Goal: Communication & Community: Participate in discussion

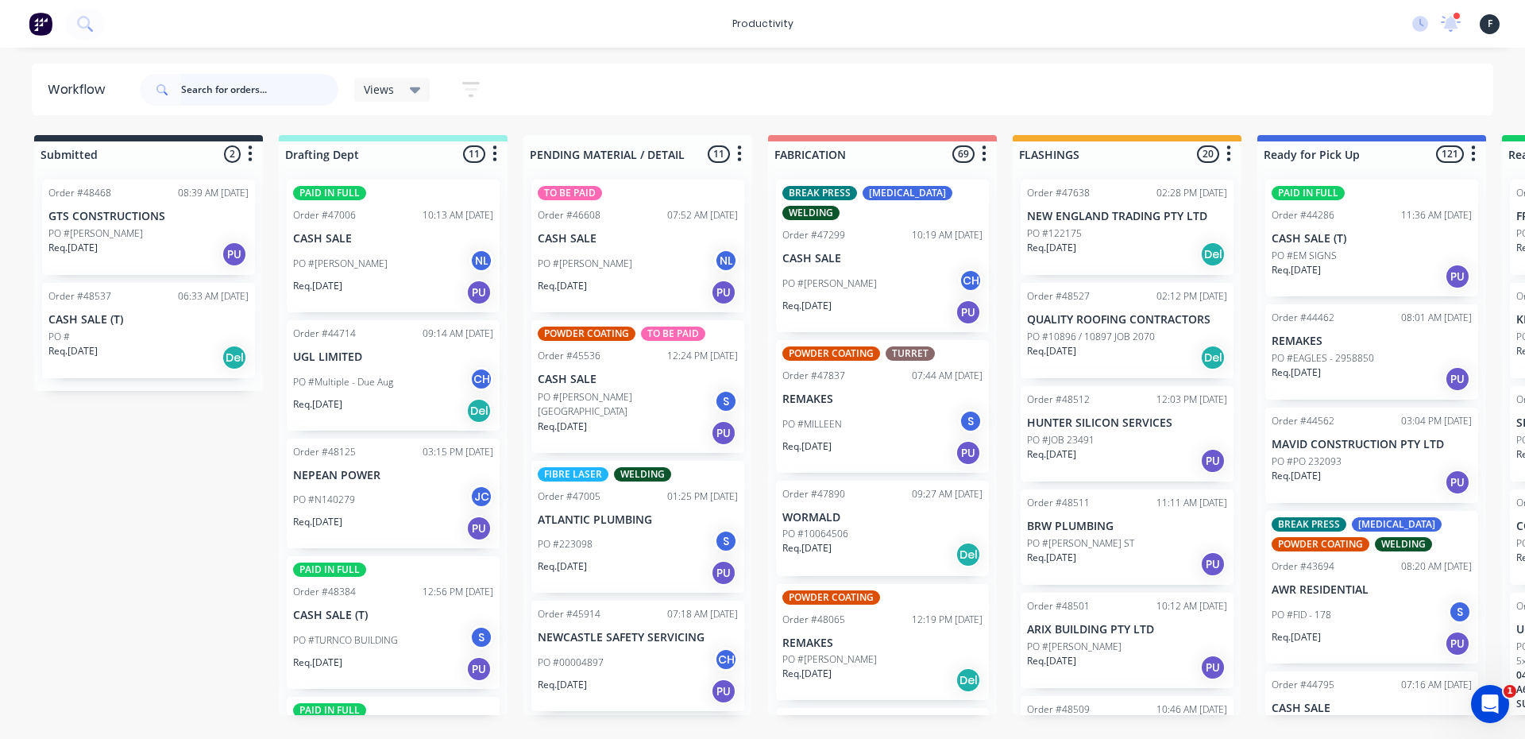
click at [242, 89] on input "text" at bounding box center [259, 90] width 157 height 32
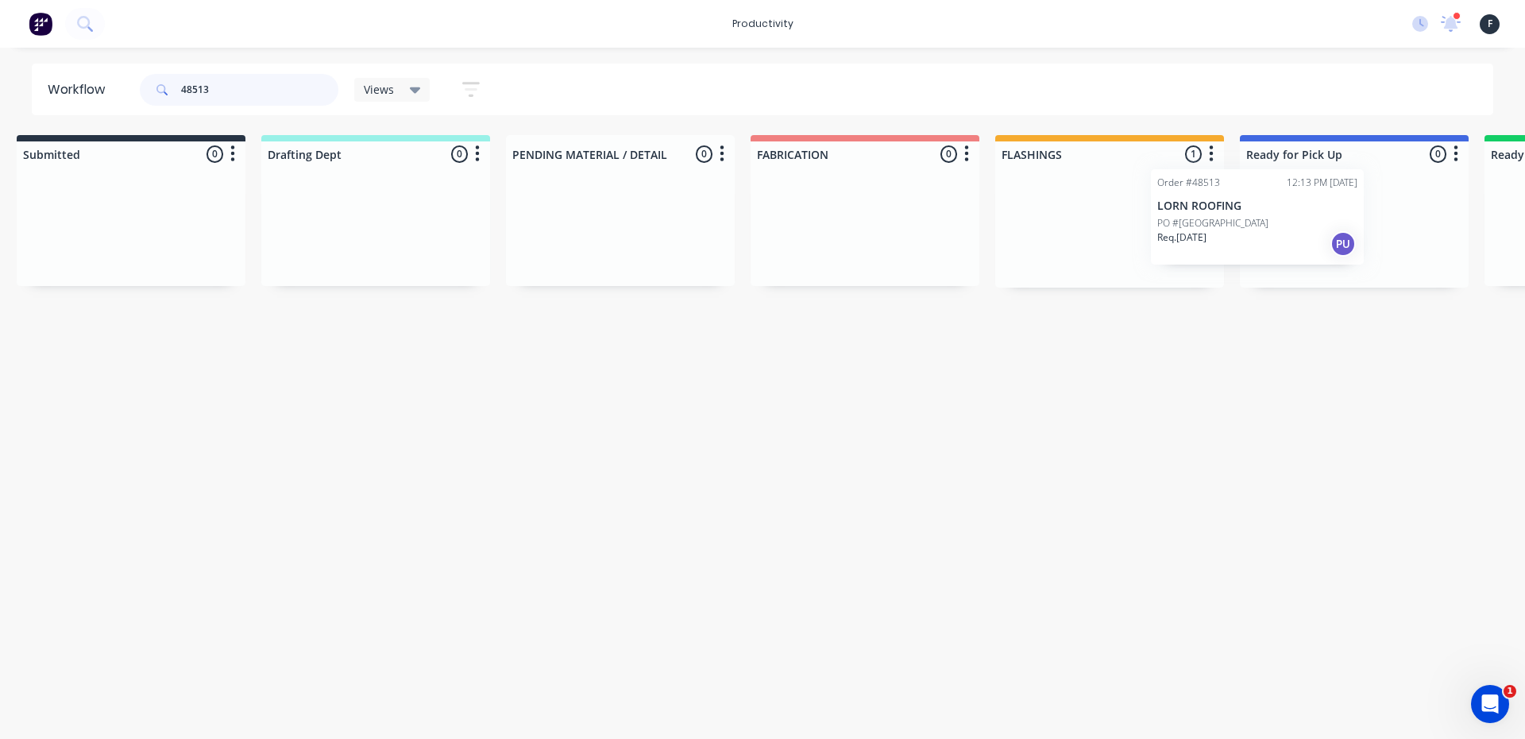
drag, startPoint x: 1143, startPoint y: 244, endPoint x: 1288, endPoint y: 230, distance: 146.1
click at [1288, 230] on div "Submitted 0 Sort By Created date Required date Order number Customer name Most …" at bounding box center [1295, 211] width 2649 height 153
type input "48513"
click at [1327, 221] on div at bounding box center [1353, 227] width 229 height 121
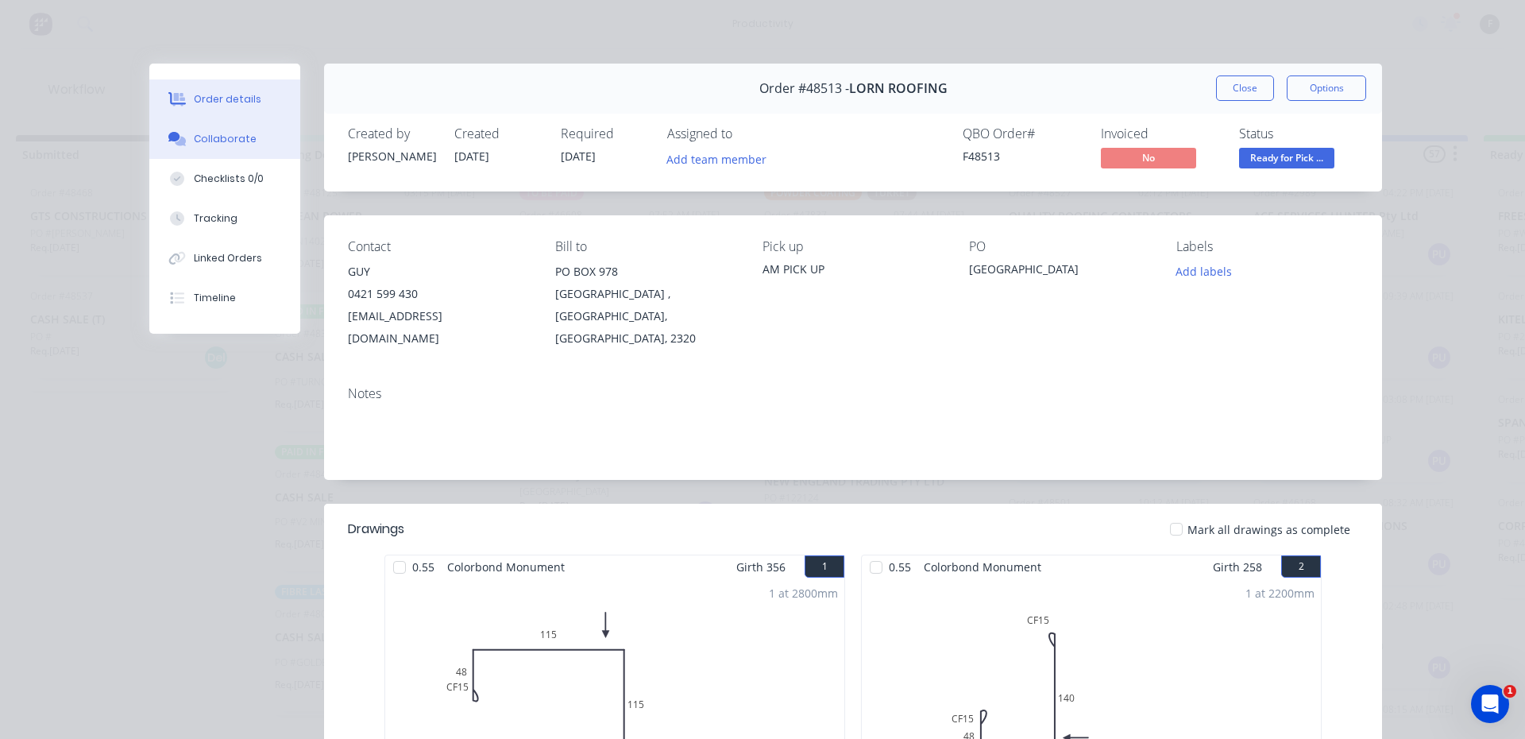
click at [194, 132] on div "Collaborate" at bounding box center [225, 139] width 63 height 14
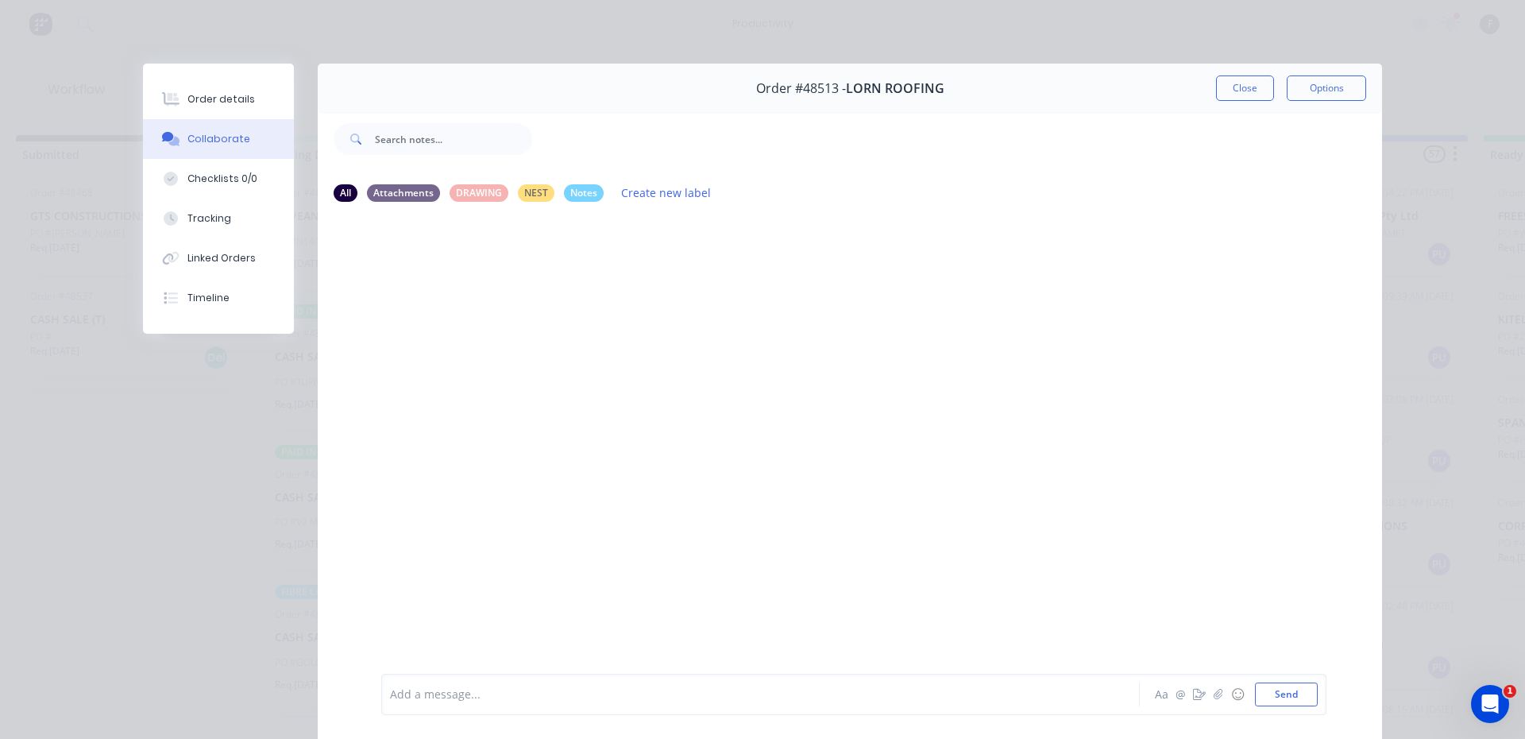
click at [754, 703] on div "Add a message..." at bounding box center [738, 694] width 696 height 24
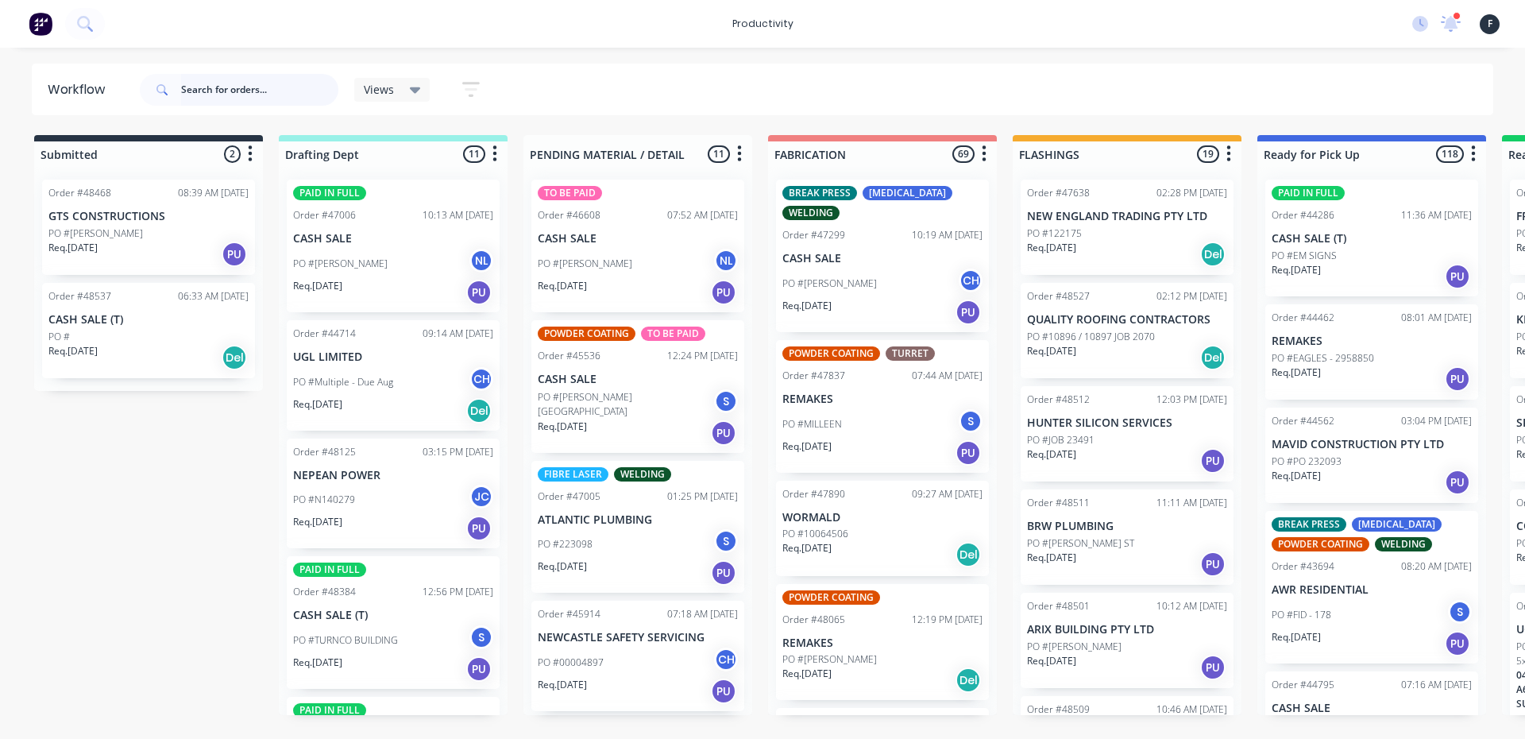
click at [264, 79] on input "text" at bounding box center [259, 90] width 157 height 32
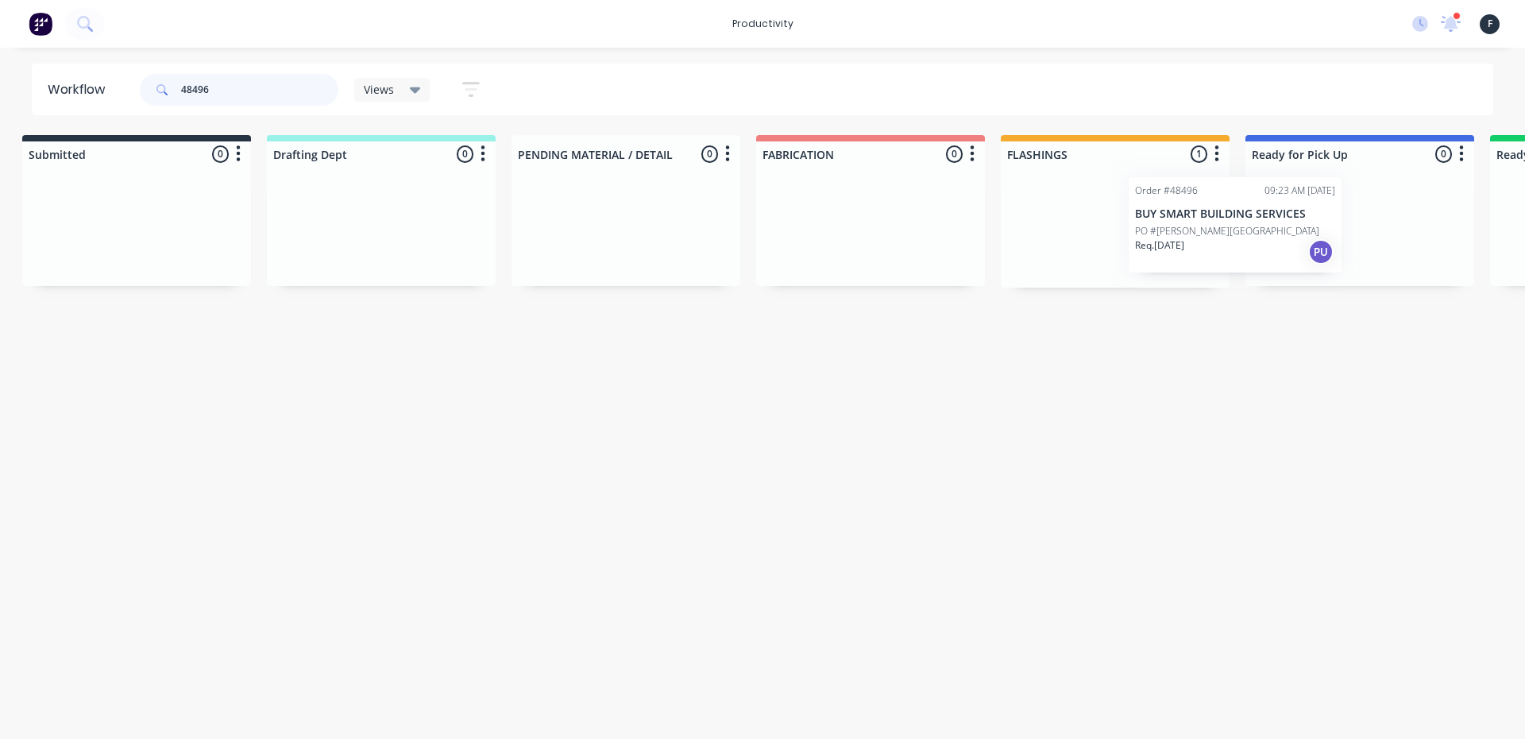
scroll to position [0, 17]
drag, startPoint x: 1141, startPoint y: 257, endPoint x: 1294, endPoint y: 249, distance: 153.6
click at [1288, 251] on div "Submitted 0 Sort By Created date Required date Order number Customer name Most …" at bounding box center [1295, 211] width 2649 height 153
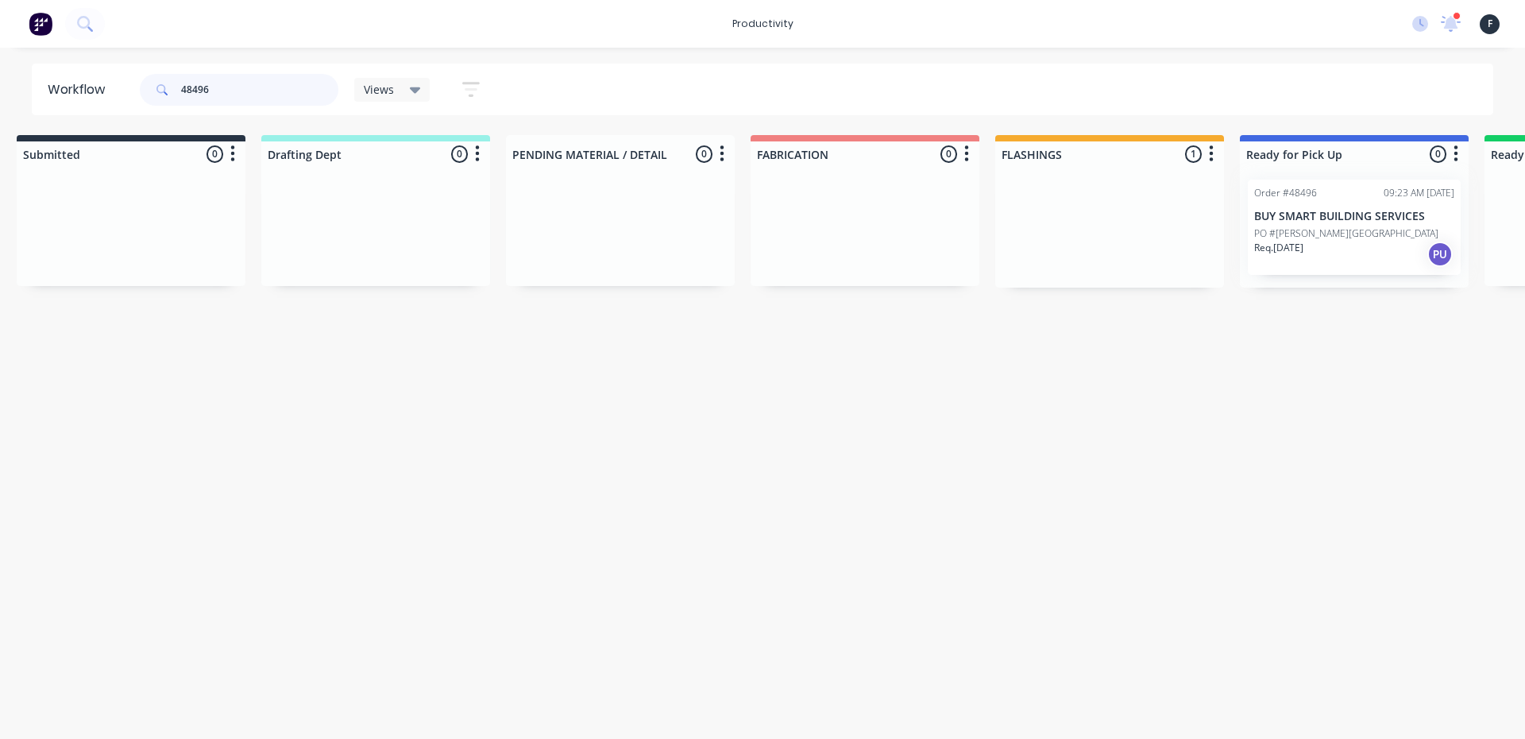
type input "48496"
click at [1327, 234] on div at bounding box center [1354, 227] width 229 height 121
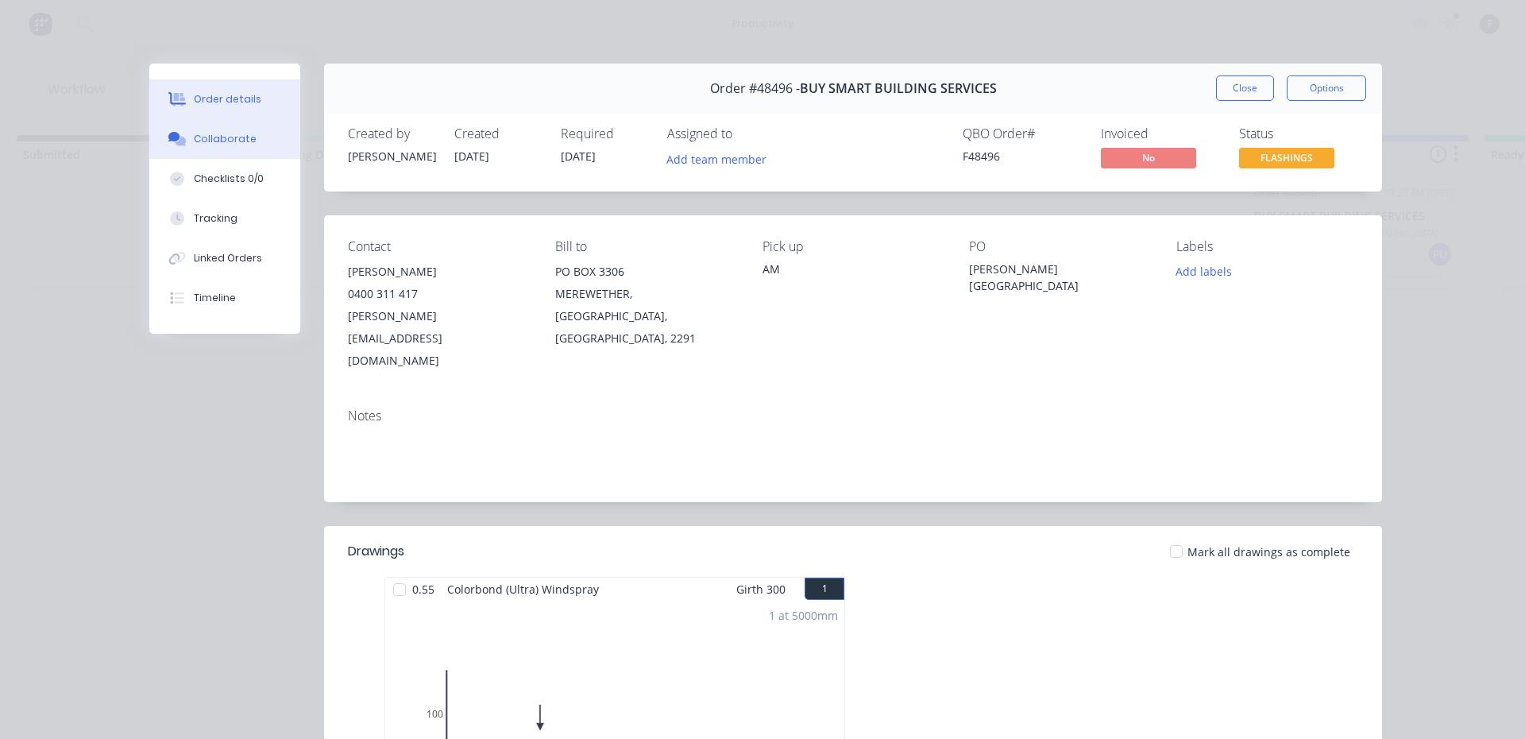
click at [197, 151] on button "Collaborate" at bounding box center [224, 139] width 151 height 40
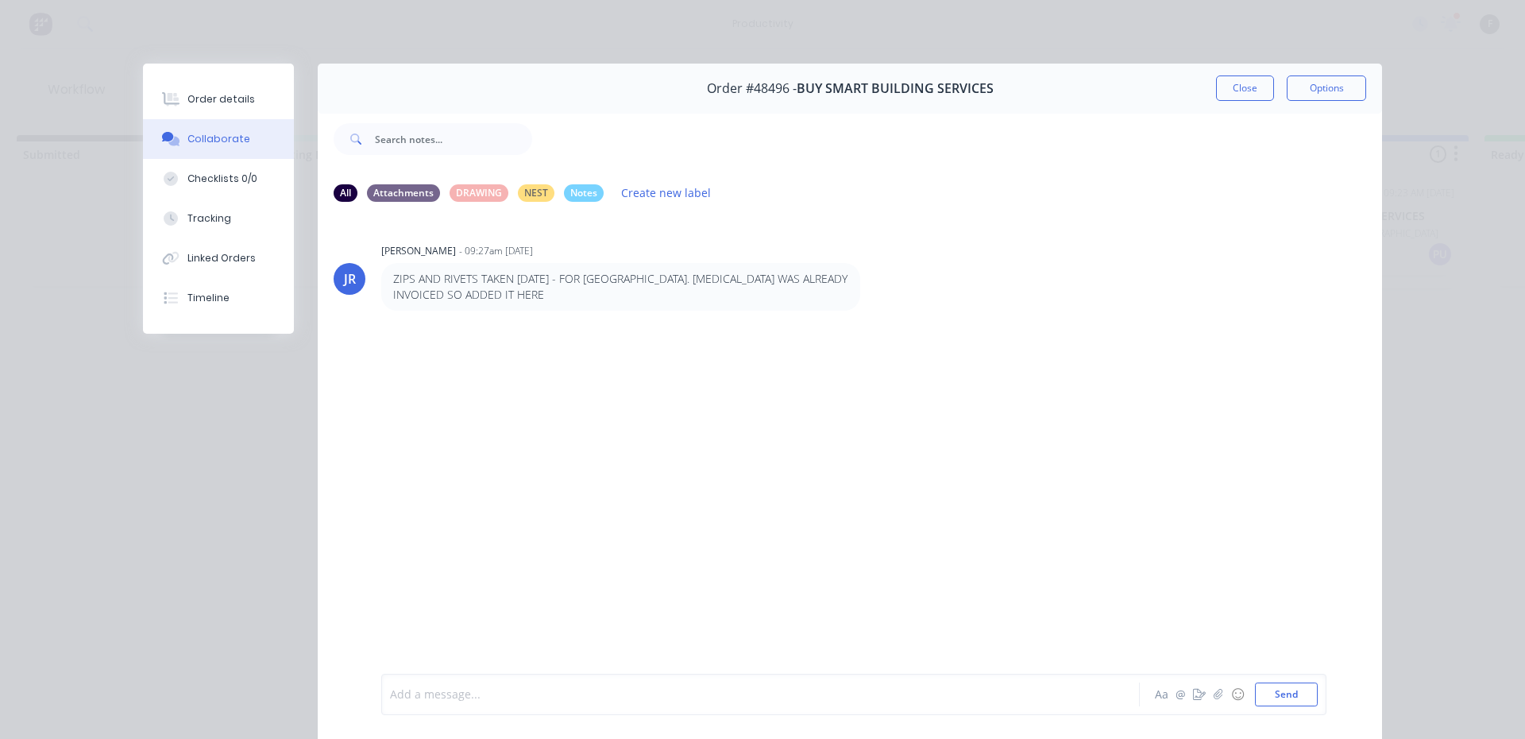
click at [487, 688] on div at bounding box center [738, 694] width 695 height 17
